Goal: Information Seeking & Learning: Learn about a topic

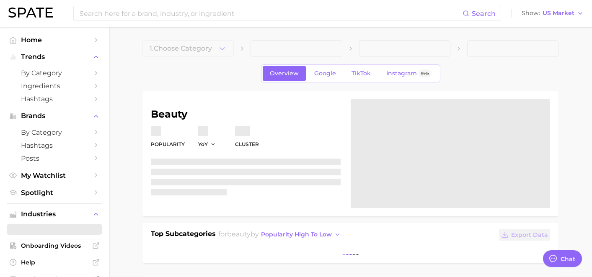
type textarea "x"
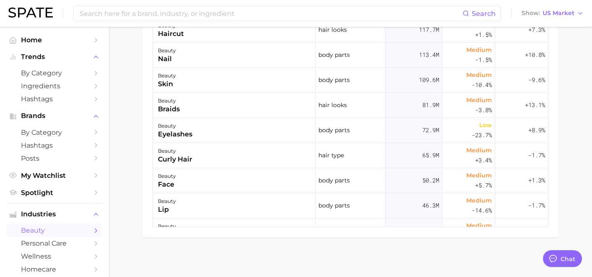
scroll to position [481, 0]
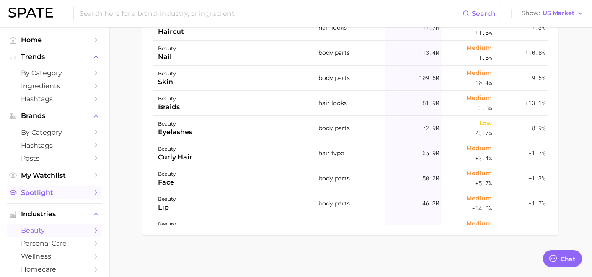
click at [49, 193] on span "Spotlight" at bounding box center [54, 193] width 67 height 8
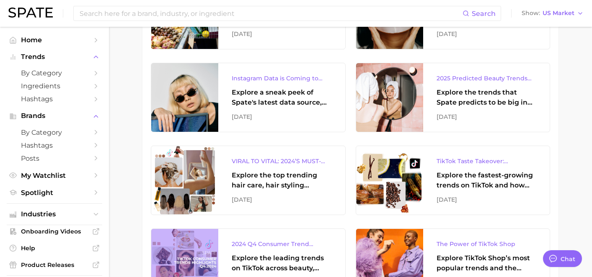
scroll to position [1066, 0]
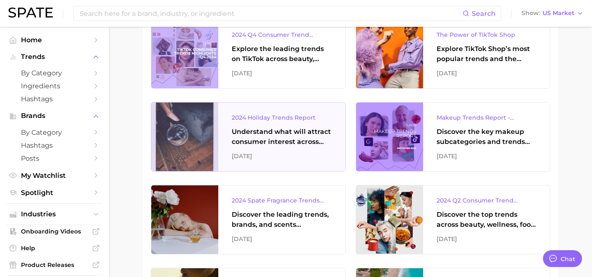
click at [319, 155] on div "[DATE]" at bounding box center [282, 156] width 100 height 10
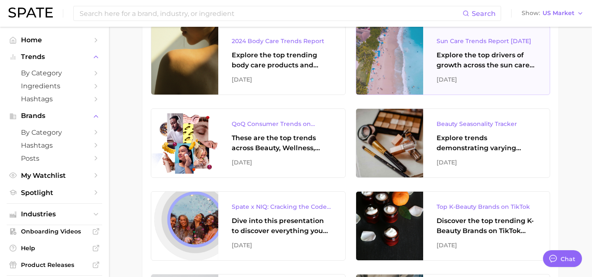
scroll to position [1315, 0]
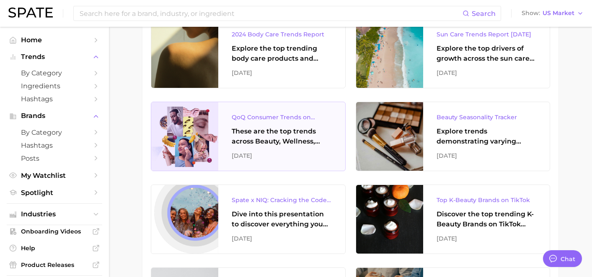
click at [291, 122] on div "QoQ Consumer Trends on TikTok" at bounding box center [282, 117] width 100 height 10
